Goal: Check status: Check status

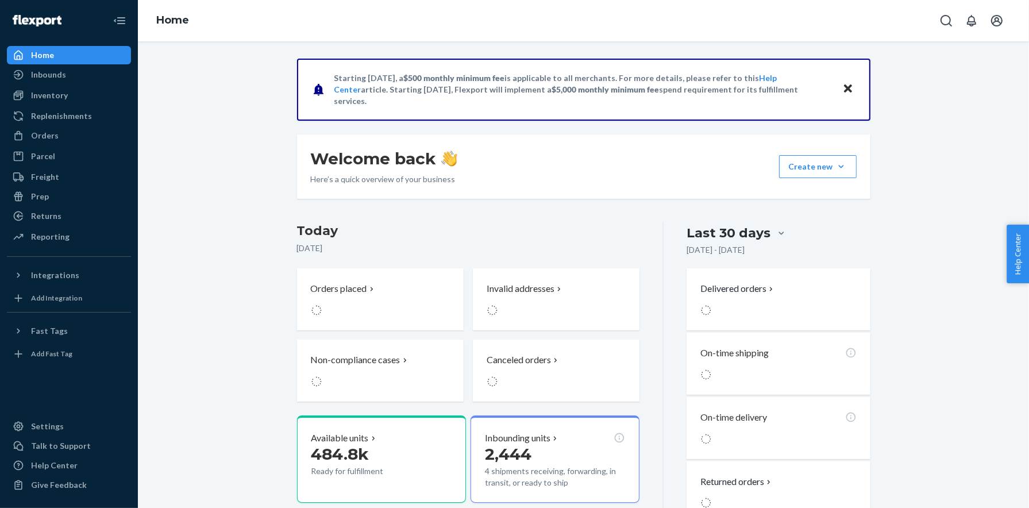
scroll to position [17, 0]
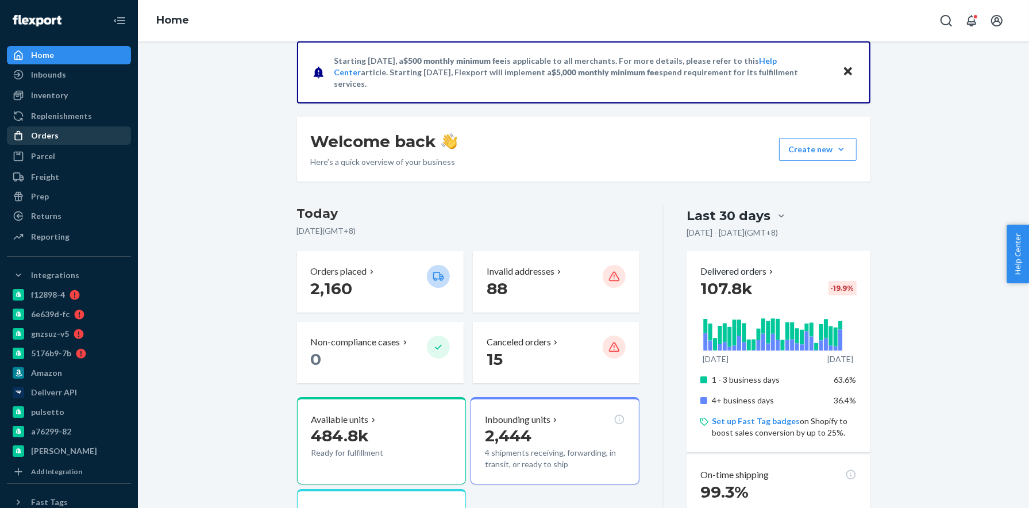
click at [62, 137] on div "Orders" at bounding box center [69, 136] width 122 height 16
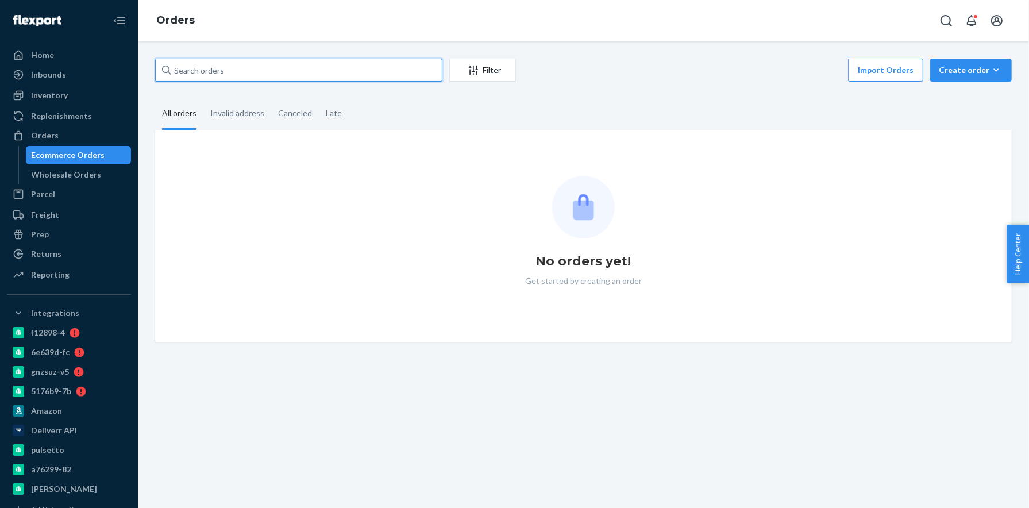
click at [202, 67] on input "text" at bounding box center [298, 70] width 287 height 23
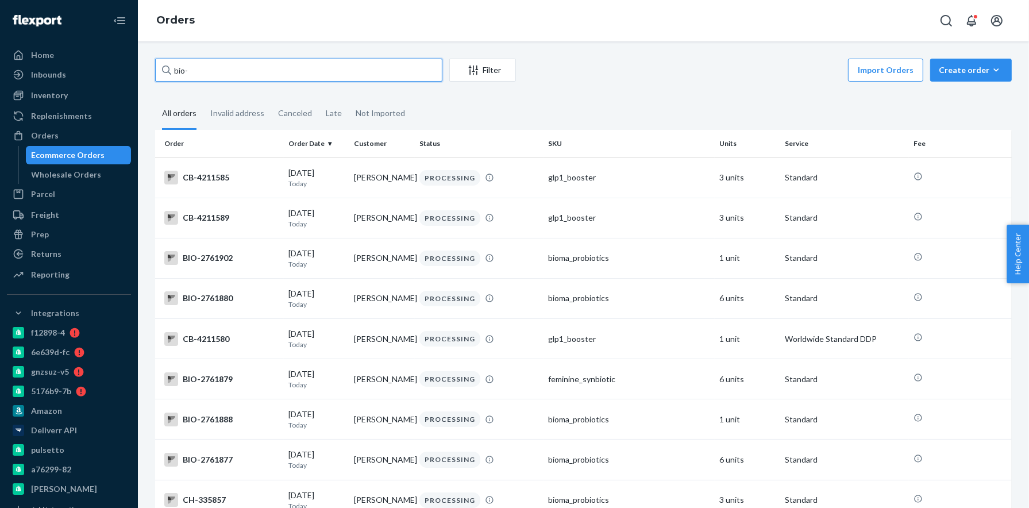
paste input "2747996"
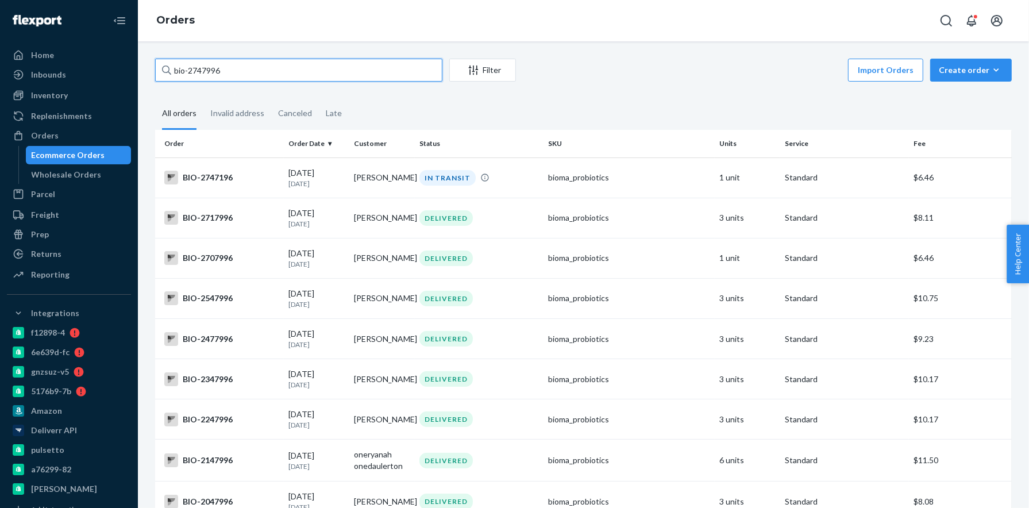
click at [202, 75] on input "bio-2747996" at bounding box center [298, 70] width 287 height 23
paste input "8014"
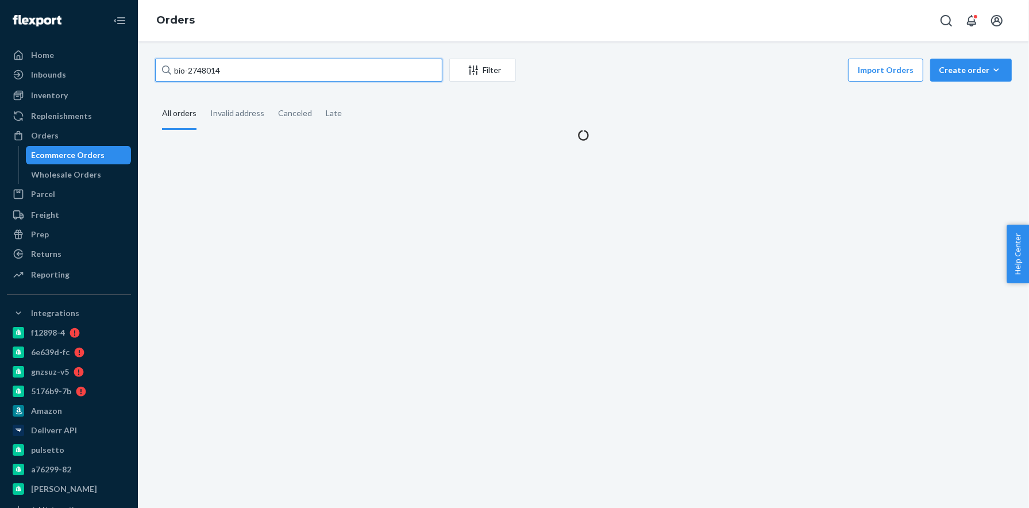
type input "bio-2748014"
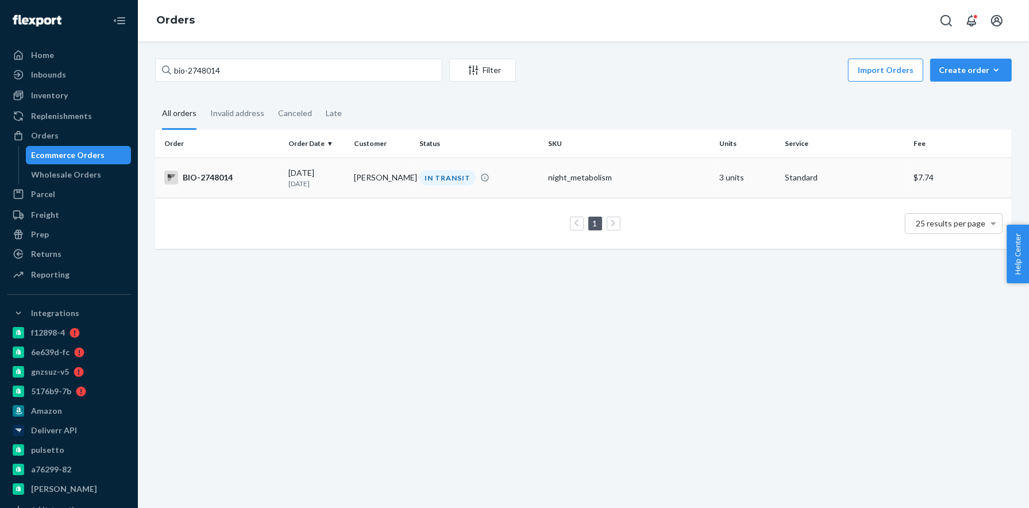
click at [197, 178] on div "BIO-2748014" at bounding box center [221, 178] width 115 height 14
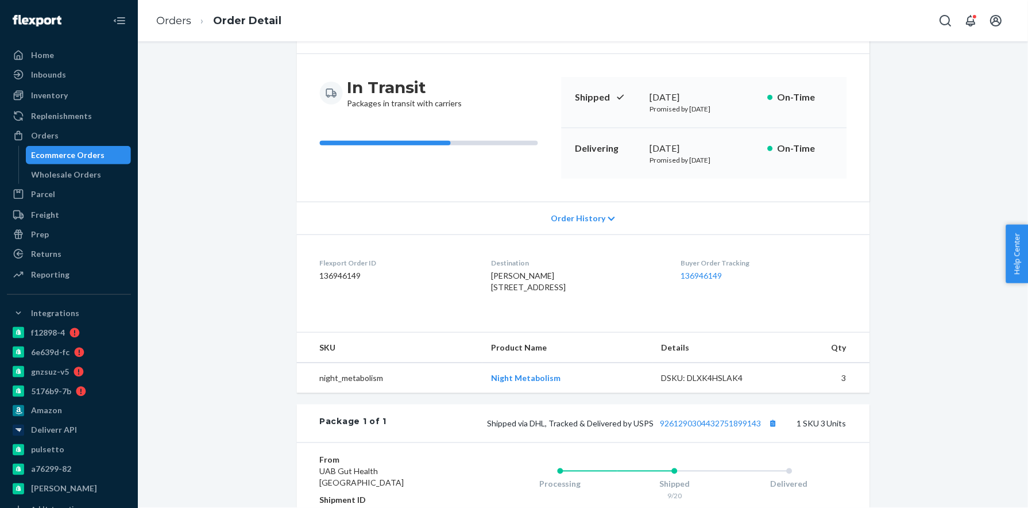
scroll to position [275, 0]
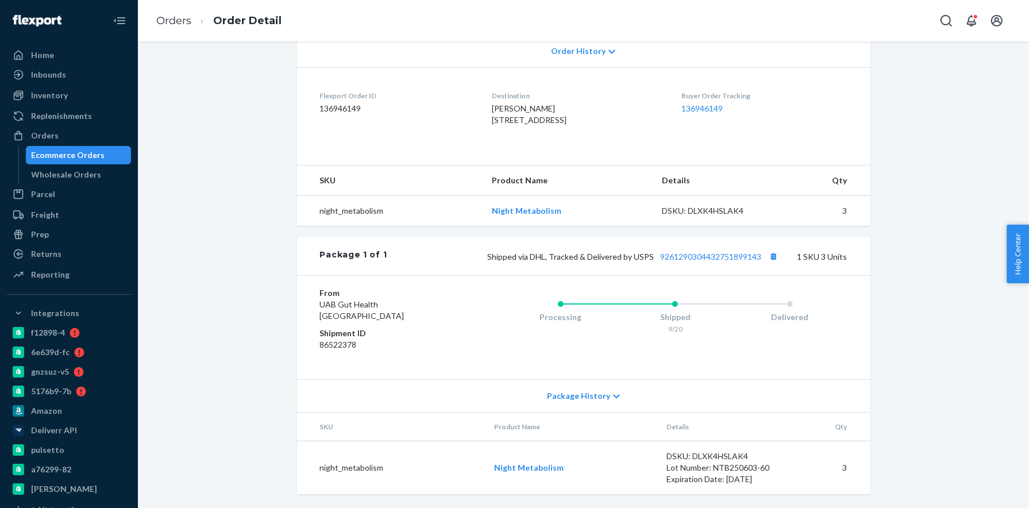
click at [730, 248] on div "Package 1 of 1 Shipped via DHL, Tracked & Delivered by USPS 9261290304432751899…" at bounding box center [583, 256] width 573 height 38
click at [725, 255] on link "9261290304432751899143" at bounding box center [711, 257] width 101 height 10
click at [700, 256] on link "9261290304432751899143" at bounding box center [711, 257] width 101 height 10
click at [87, 137] on div "Orders" at bounding box center [69, 136] width 122 height 16
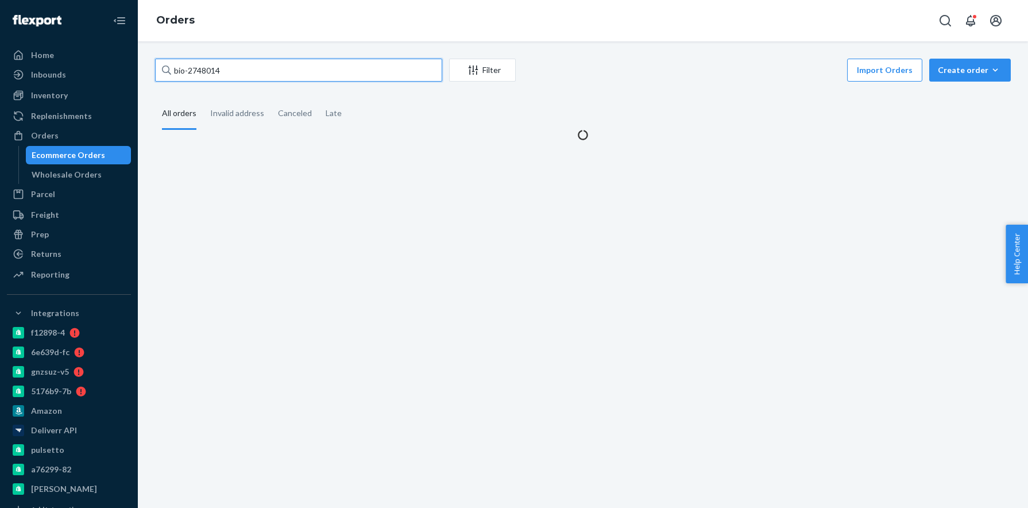
click at [204, 66] on input "bio-2748014" at bounding box center [298, 70] width 287 height 23
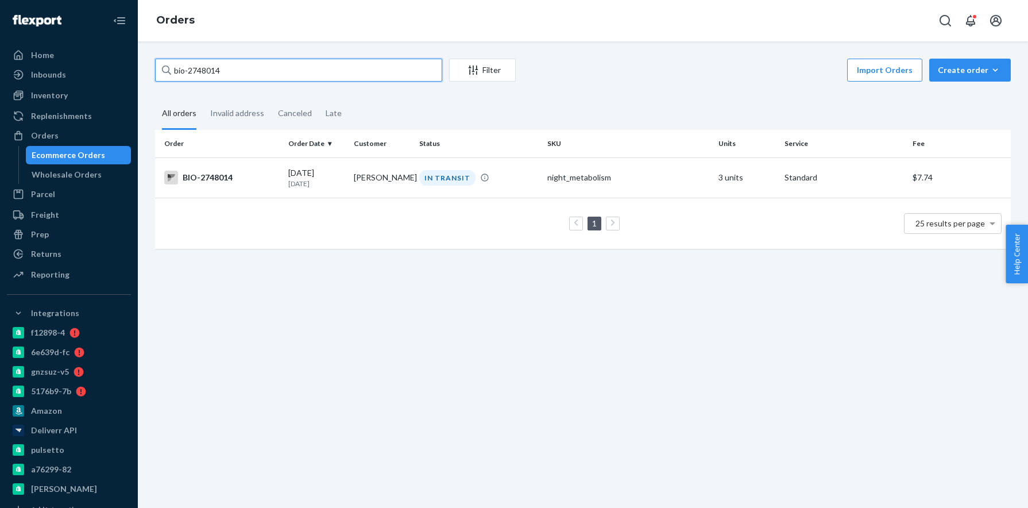
paste input "26605"
type input "bio-2726605"
click at [222, 174] on div "BIO-2726605" at bounding box center [221, 178] width 115 height 14
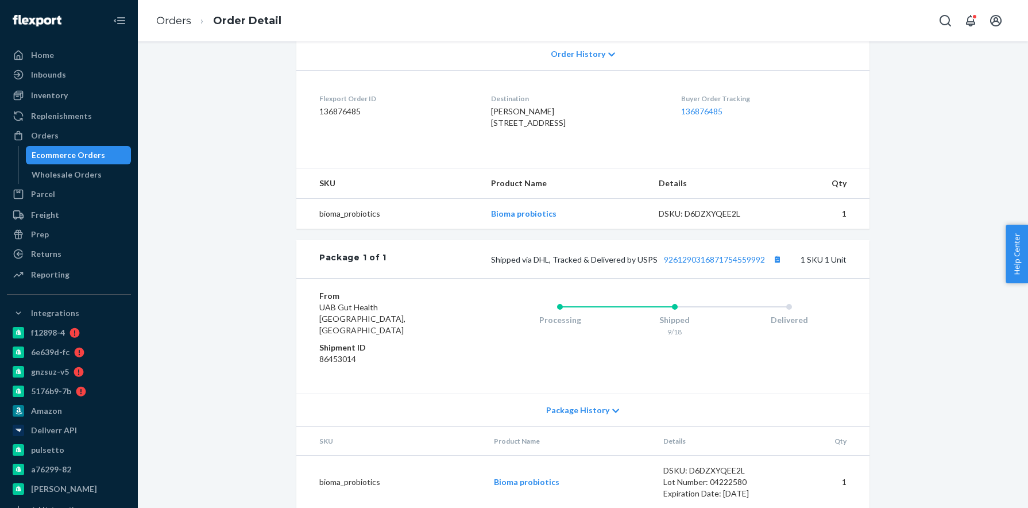
scroll to position [254, 0]
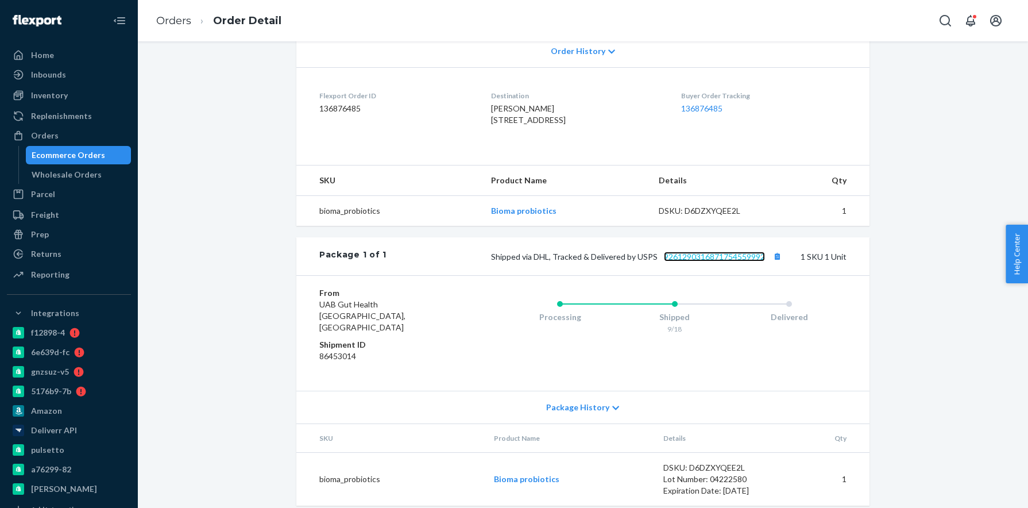
click at [741, 261] on link "9261290316871754559992" at bounding box center [714, 257] width 101 height 10
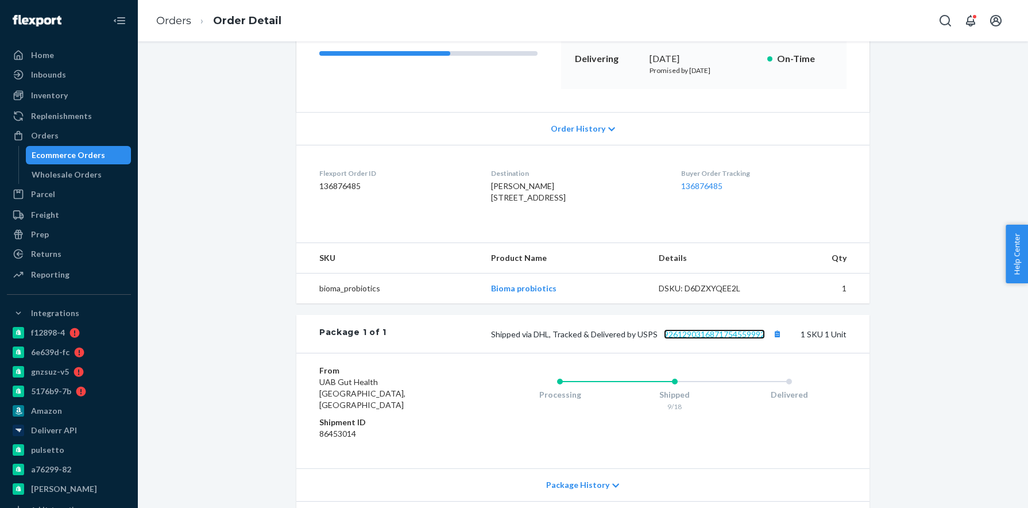
scroll to position [275, 0]
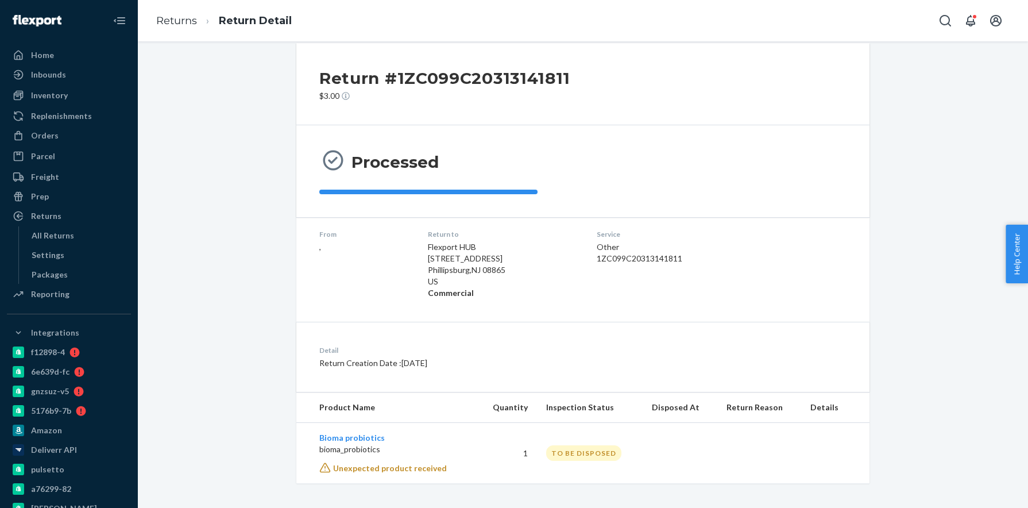
scroll to position [18, 0]
